Goal: Find contact information: Find contact information

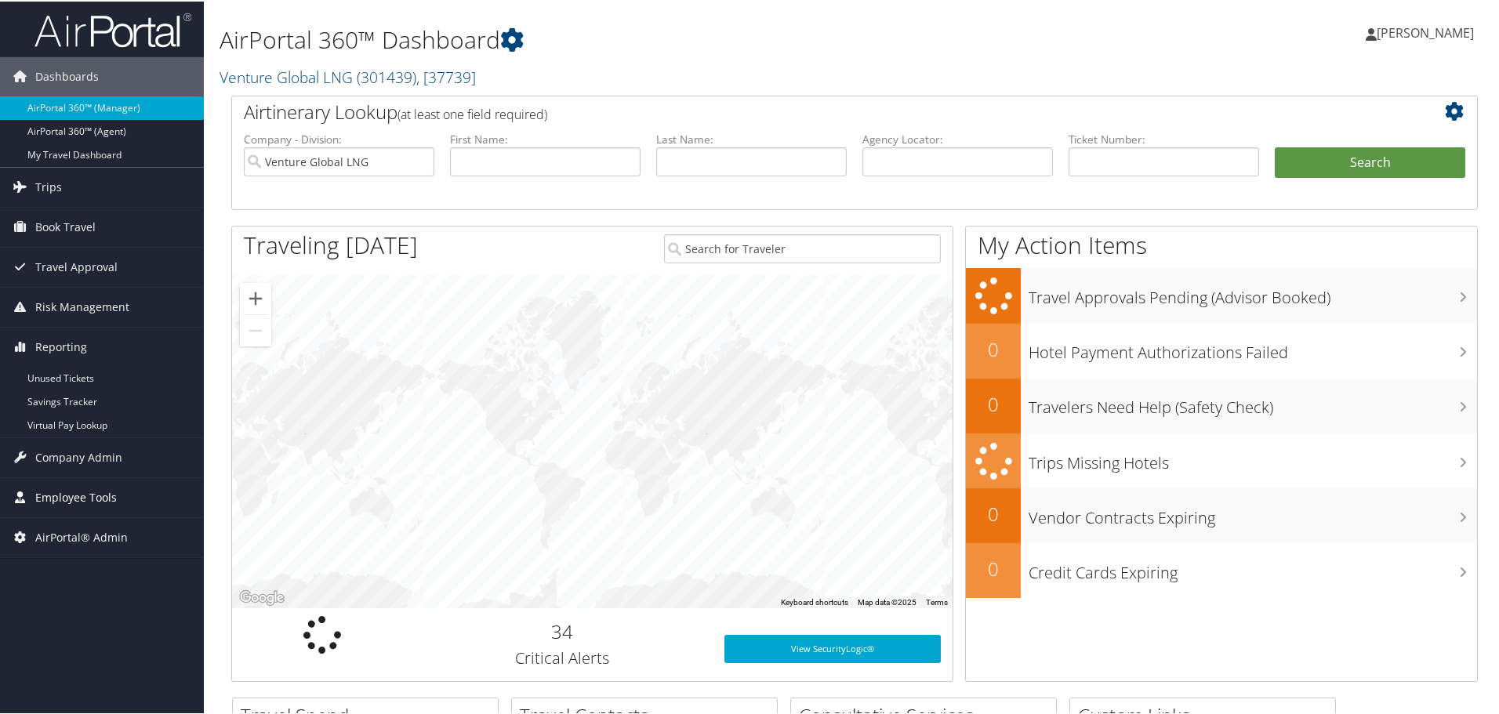
click at [67, 496] on span "Employee Tools" at bounding box center [76, 496] width 82 height 39
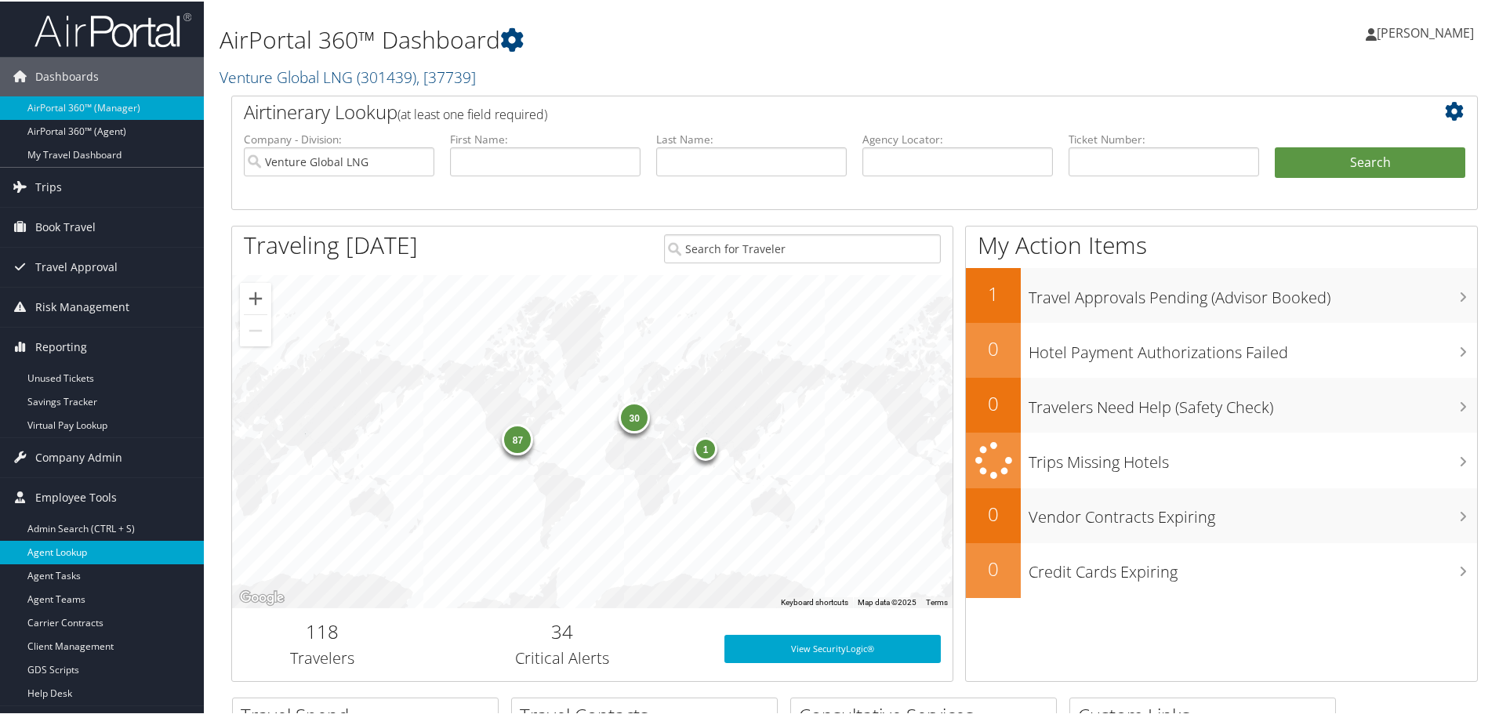
click at [64, 554] on link "Agent Lookup" at bounding box center [102, 551] width 204 height 24
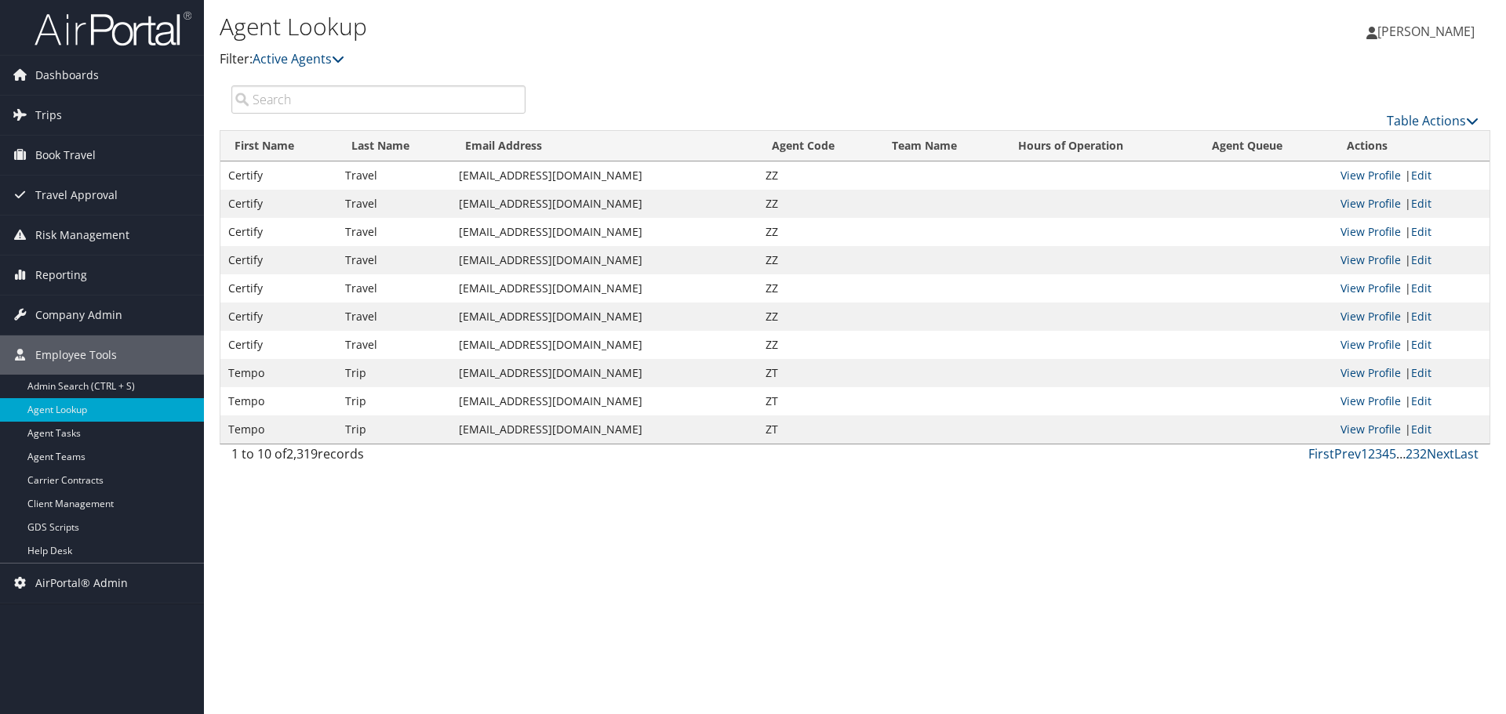
click at [328, 105] on input "search" at bounding box center [378, 99] width 294 height 28
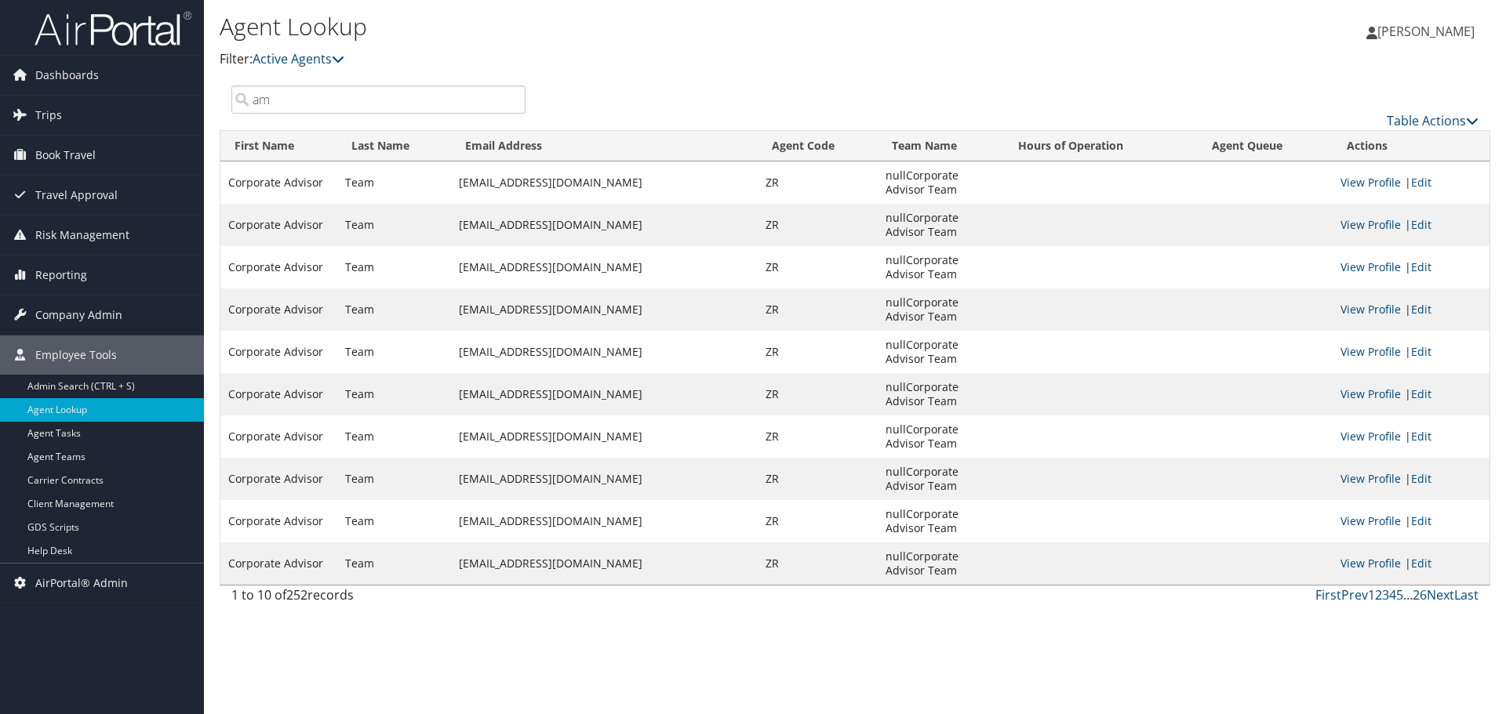
drag, startPoint x: 287, startPoint y: 91, endPoint x: 217, endPoint y: 87, distance: 69.9
click at [217, 87] on div "Agent Lookup Filter: Active Agents Deactivated Agents All Agents [PERSON_NAME]" at bounding box center [855, 357] width 1302 height 714
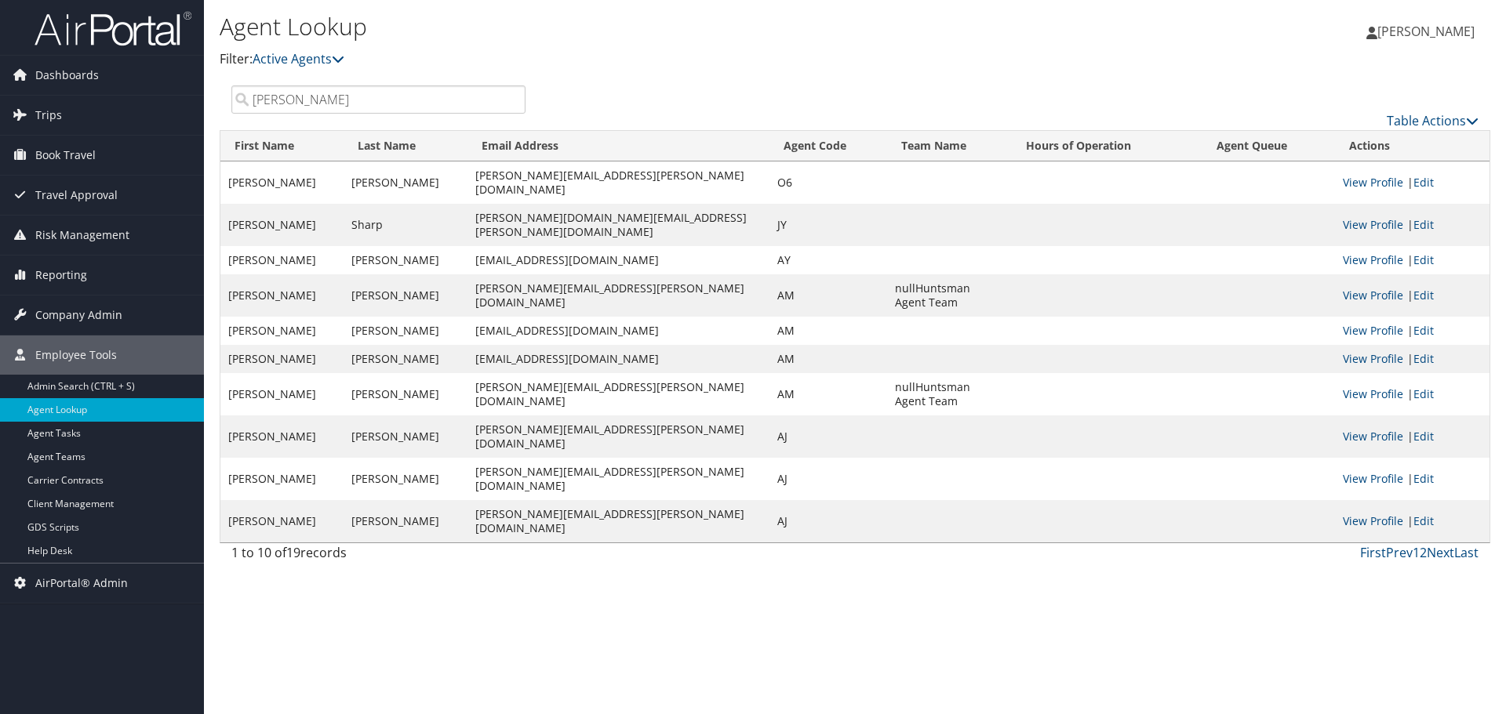
type input "[PERSON_NAME]"
drag, startPoint x: 460, startPoint y: 365, endPoint x: 593, endPoint y: 367, distance: 133.3
click at [593, 373] on td "[PERSON_NAME][EMAIL_ADDRESS][PERSON_NAME][DOMAIN_NAME]" at bounding box center [618, 394] width 302 height 42
copy td "[PERSON_NAME][EMAIL_ADDRESS][PERSON_NAME][DOMAIN_NAME]"
